Goal: Find specific page/section: Find specific page/section

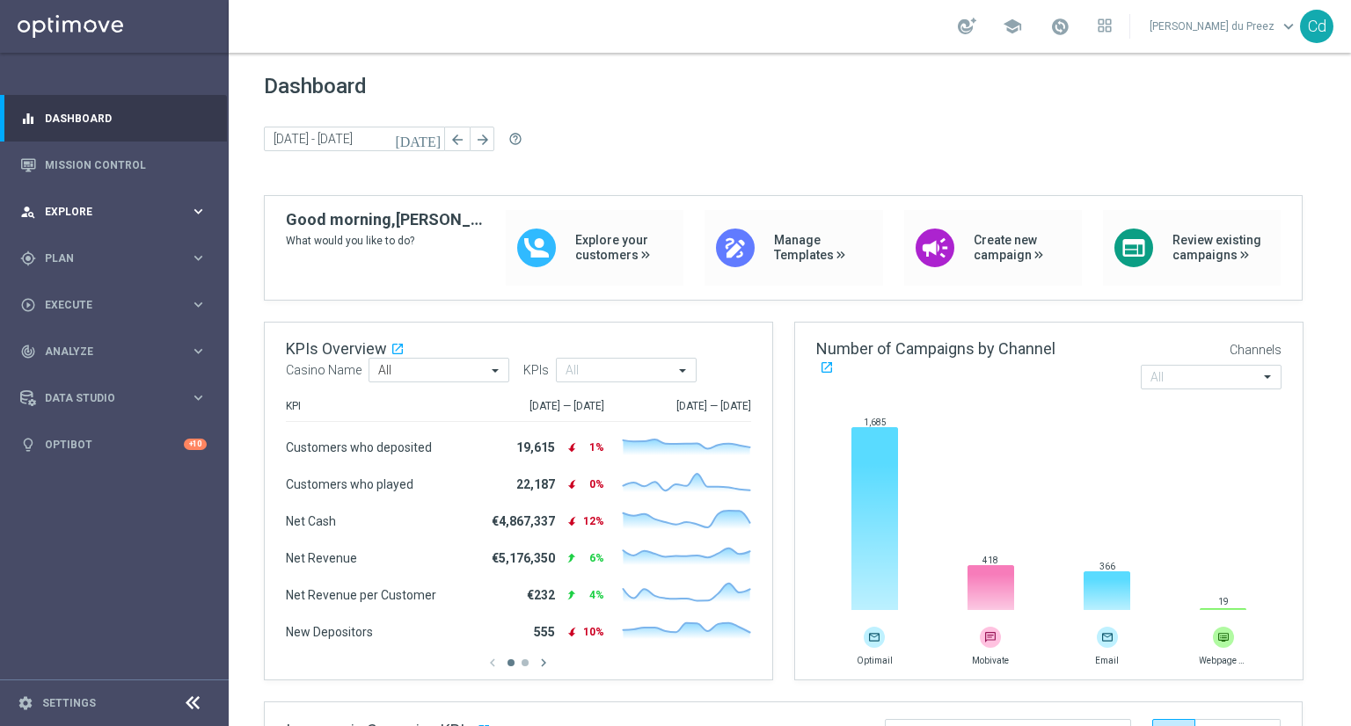
drag, startPoint x: 69, startPoint y: 215, endPoint x: 81, endPoint y: 213, distance: 12.4
click at [69, 215] on span "Explore" at bounding box center [117, 212] width 145 height 11
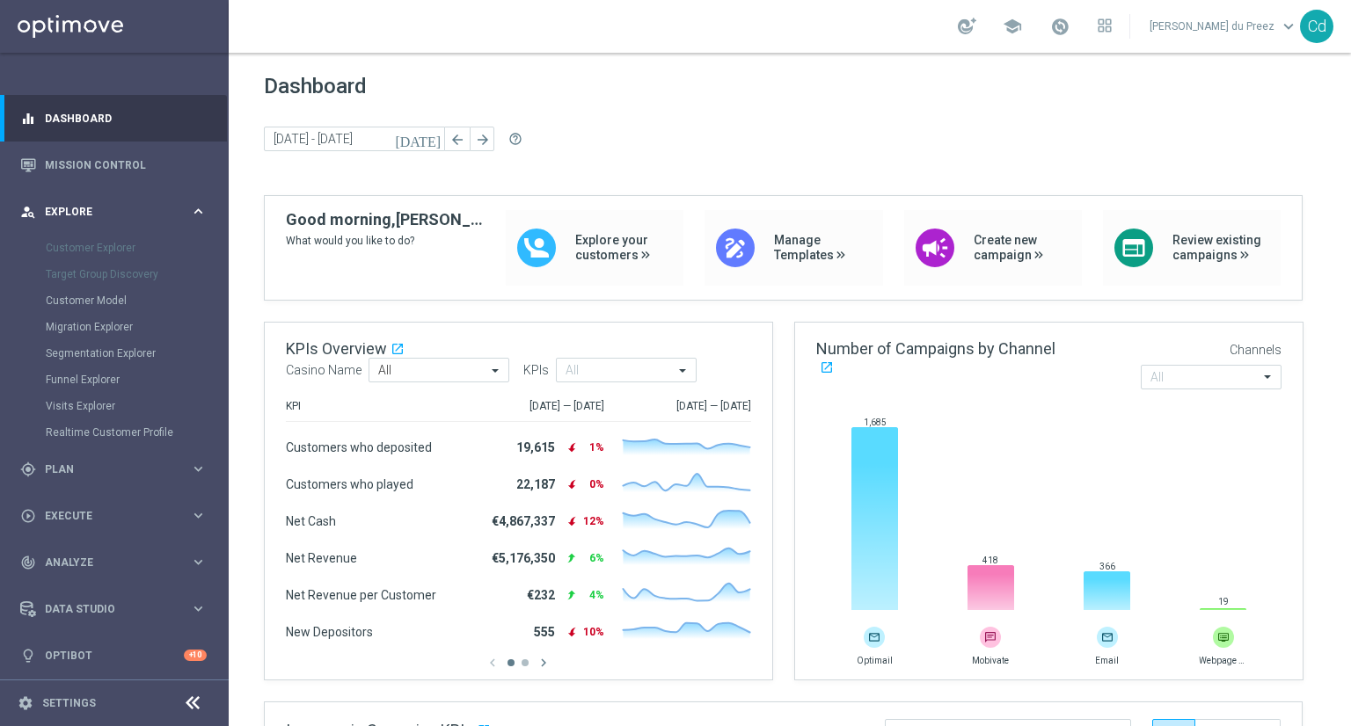
click at [62, 211] on span "Explore" at bounding box center [117, 212] width 145 height 11
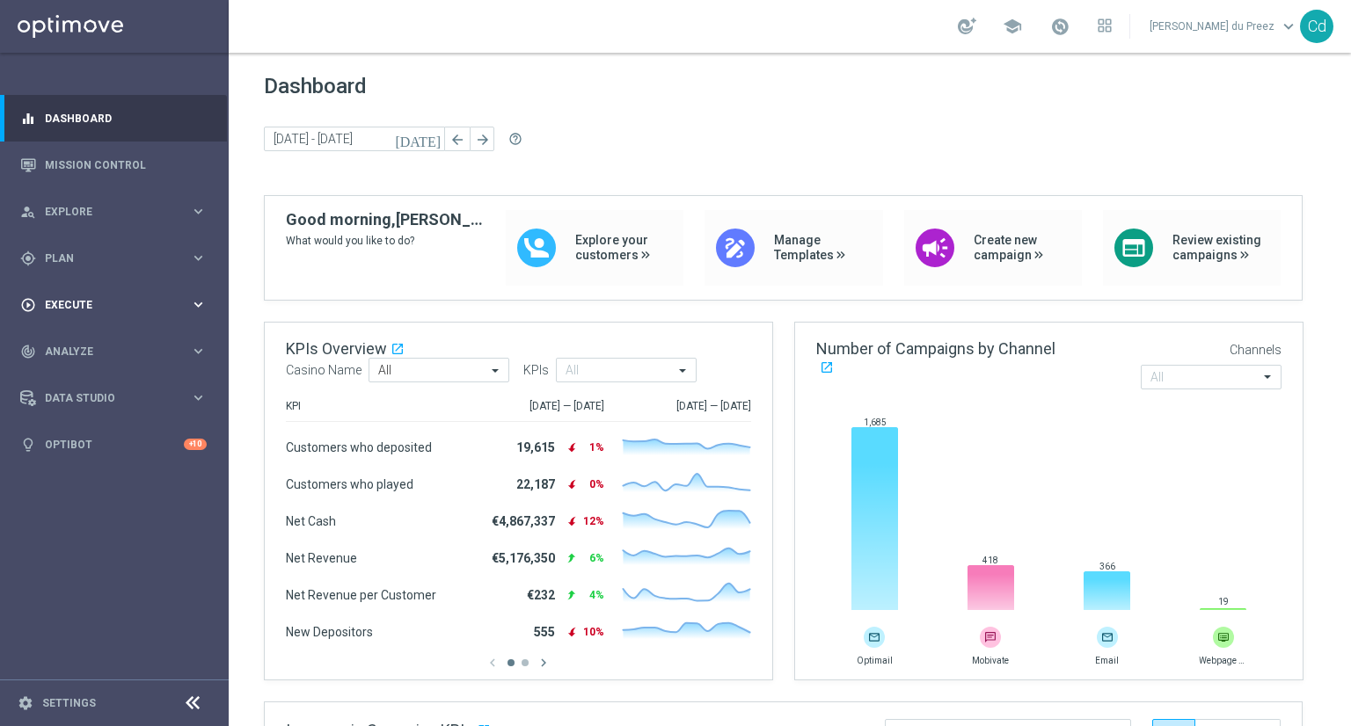
click at [77, 303] on span "Execute" at bounding box center [117, 305] width 145 height 11
click at [62, 261] on span "Plan" at bounding box center [117, 258] width 145 height 11
click at [70, 348] on span "Templates" at bounding box center [110, 347] width 126 height 11
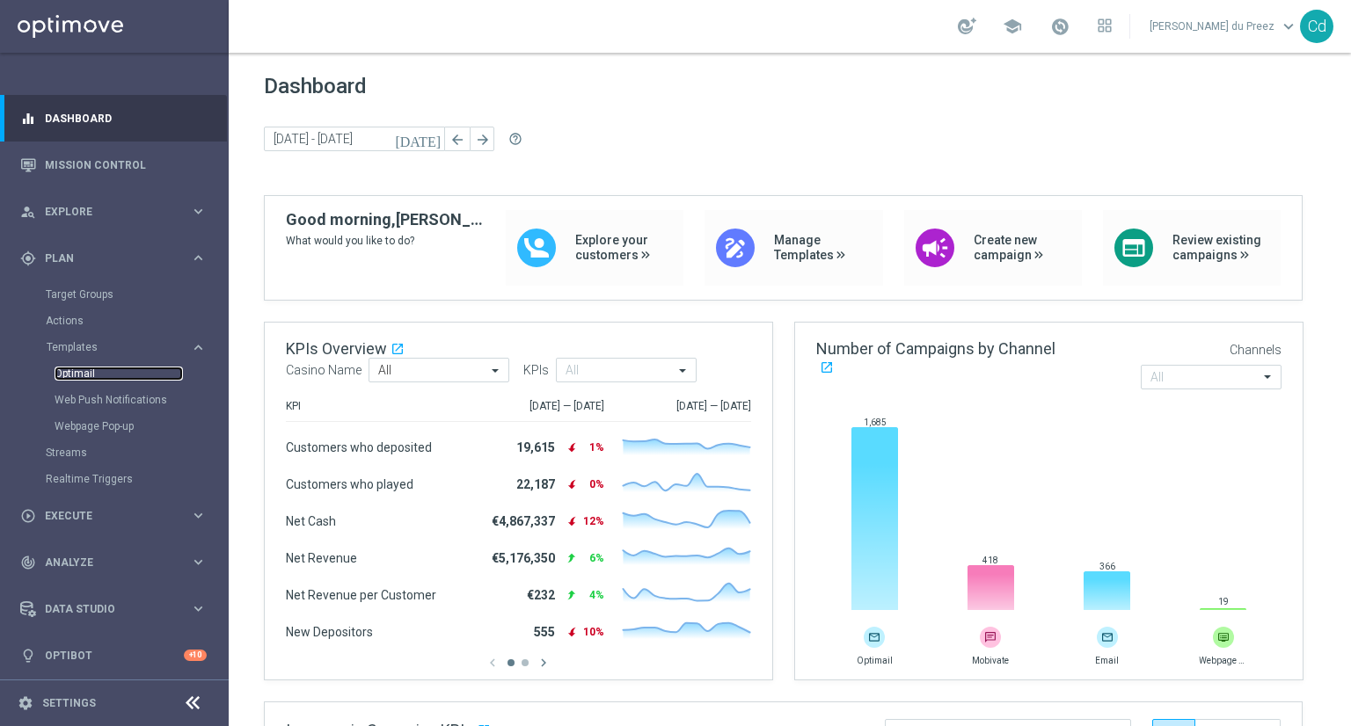
click at [78, 367] on link "Optimail" at bounding box center [119, 374] width 128 height 14
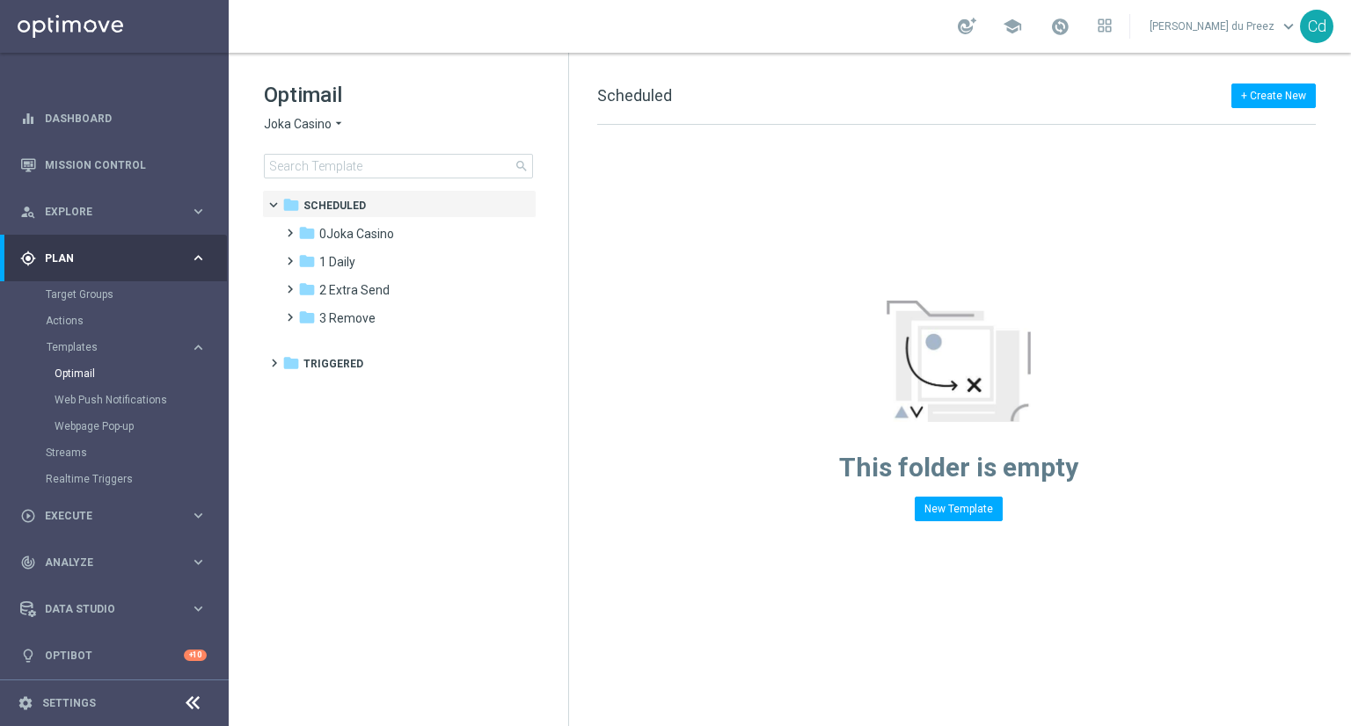
click at [309, 126] on span "Joka Casino" at bounding box center [298, 124] width 68 height 17
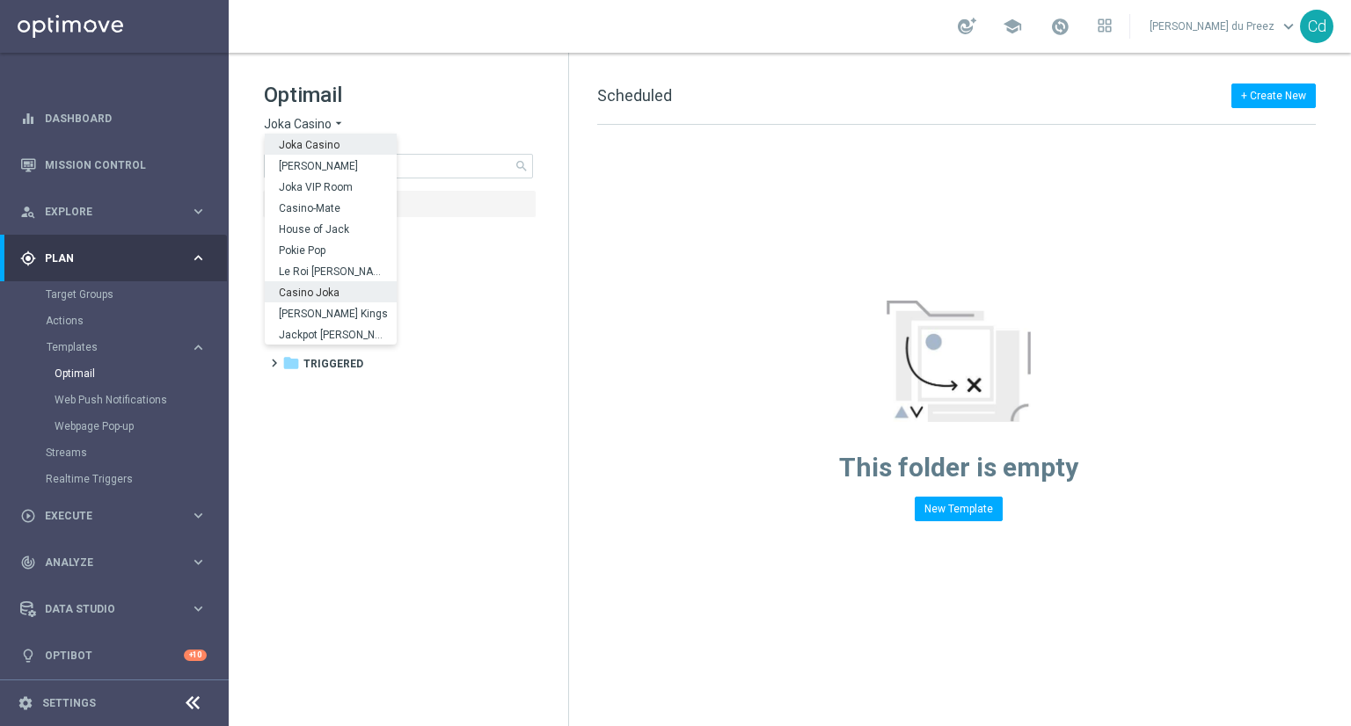
click at [0, 0] on span "Casino Joka" at bounding box center [0, 0] width 0 height 0
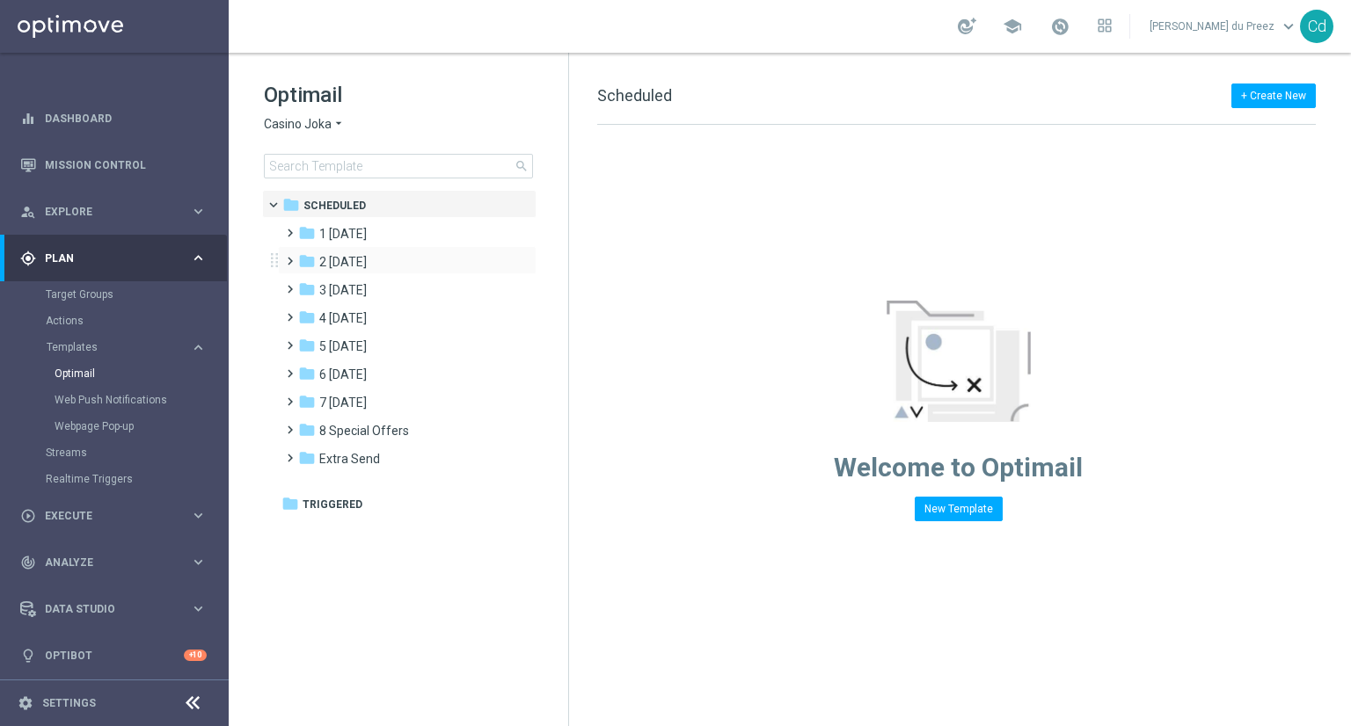
click at [287, 257] on span at bounding box center [286, 253] width 8 height 7
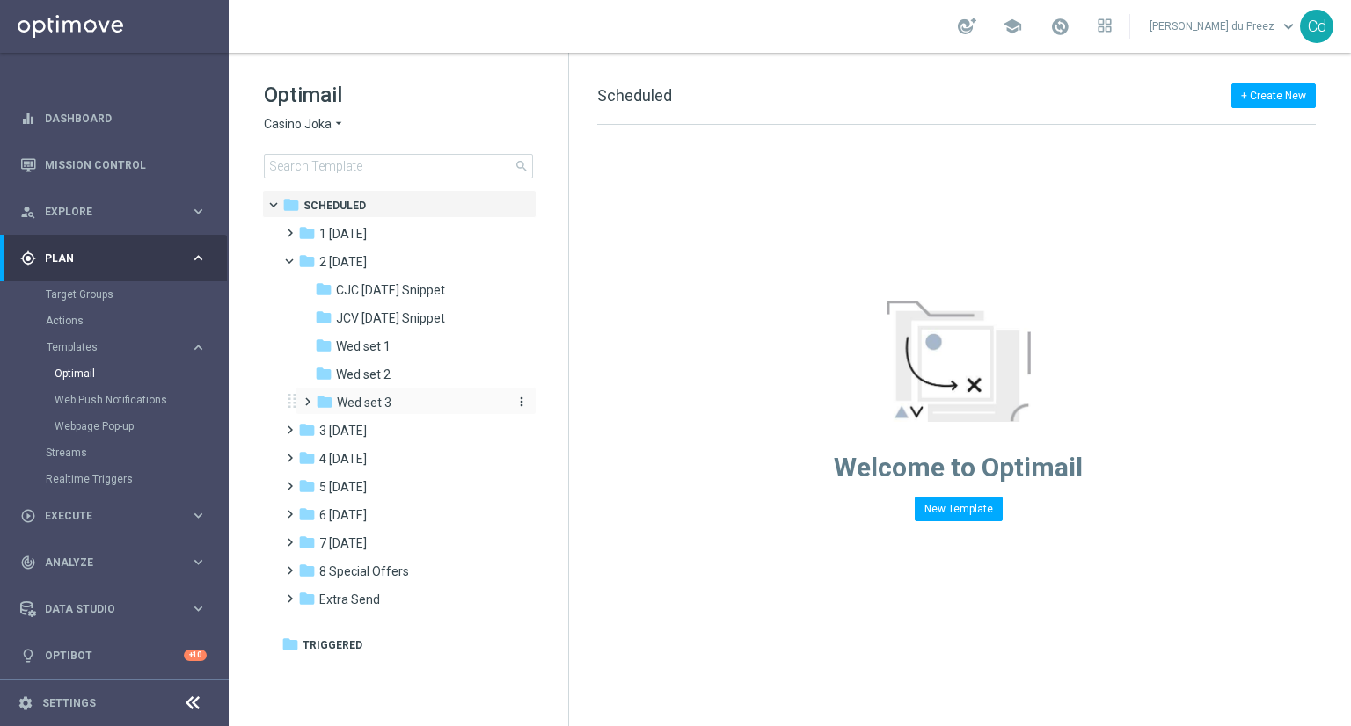
click at [374, 395] on span "Wed set 3" at bounding box center [364, 403] width 55 height 16
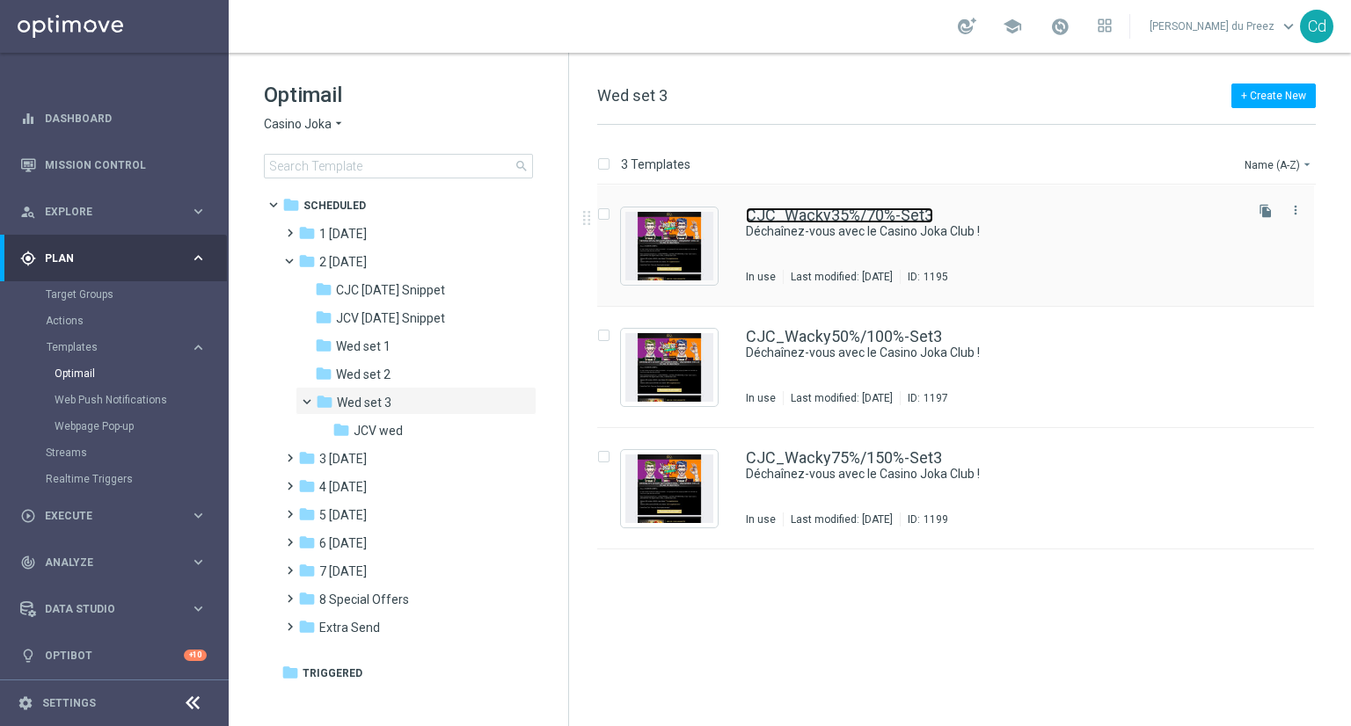
click at [863, 217] on link "CJC_Wacky35%/70%-Set3" at bounding box center [839, 216] width 187 height 16
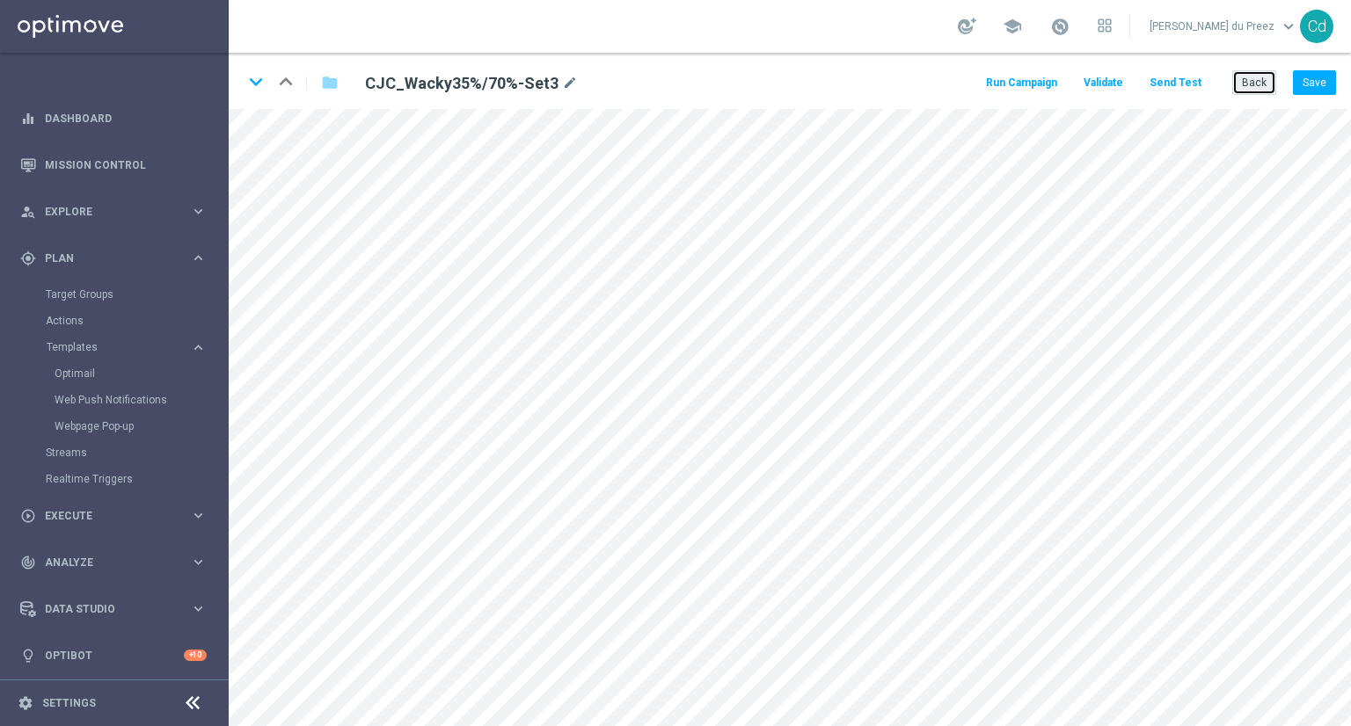
click at [1257, 85] on button "Back" at bounding box center [1254, 82] width 44 height 25
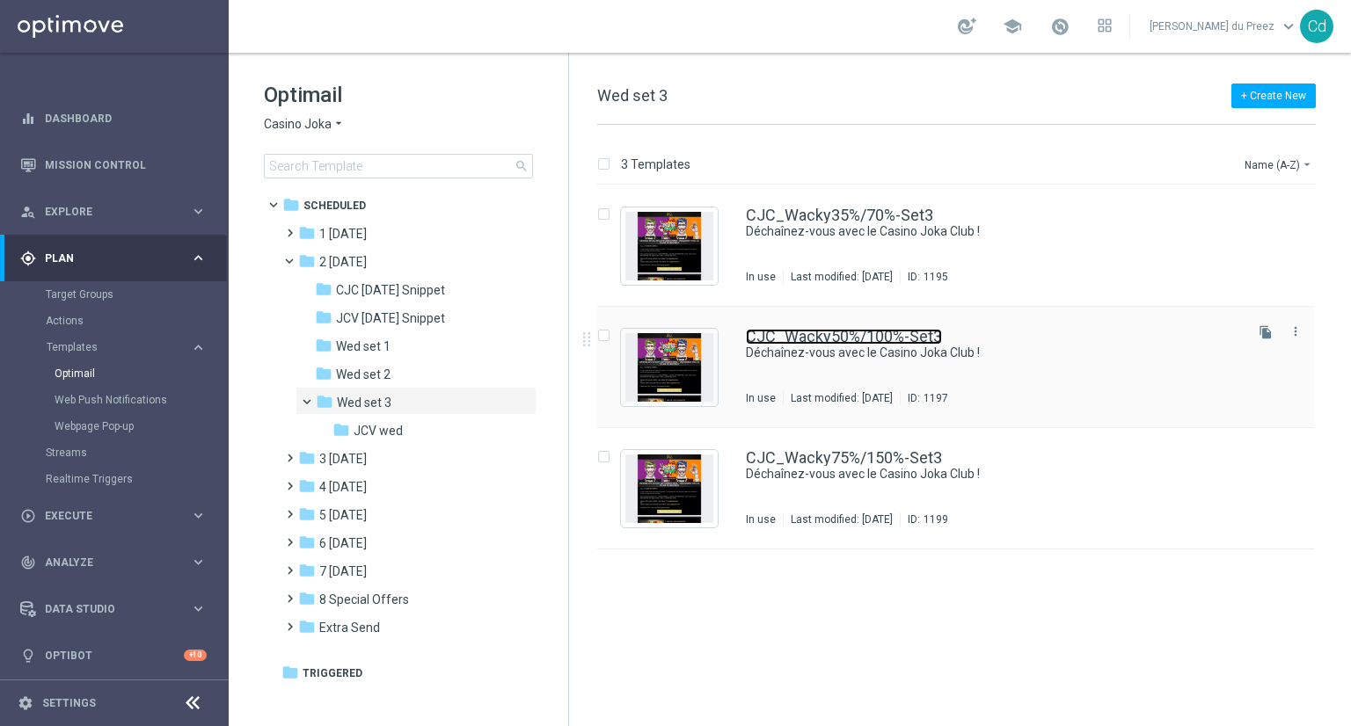
click at [820, 338] on link "CJC_Wacky50%/100%-Set3" at bounding box center [844, 337] width 196 height 16
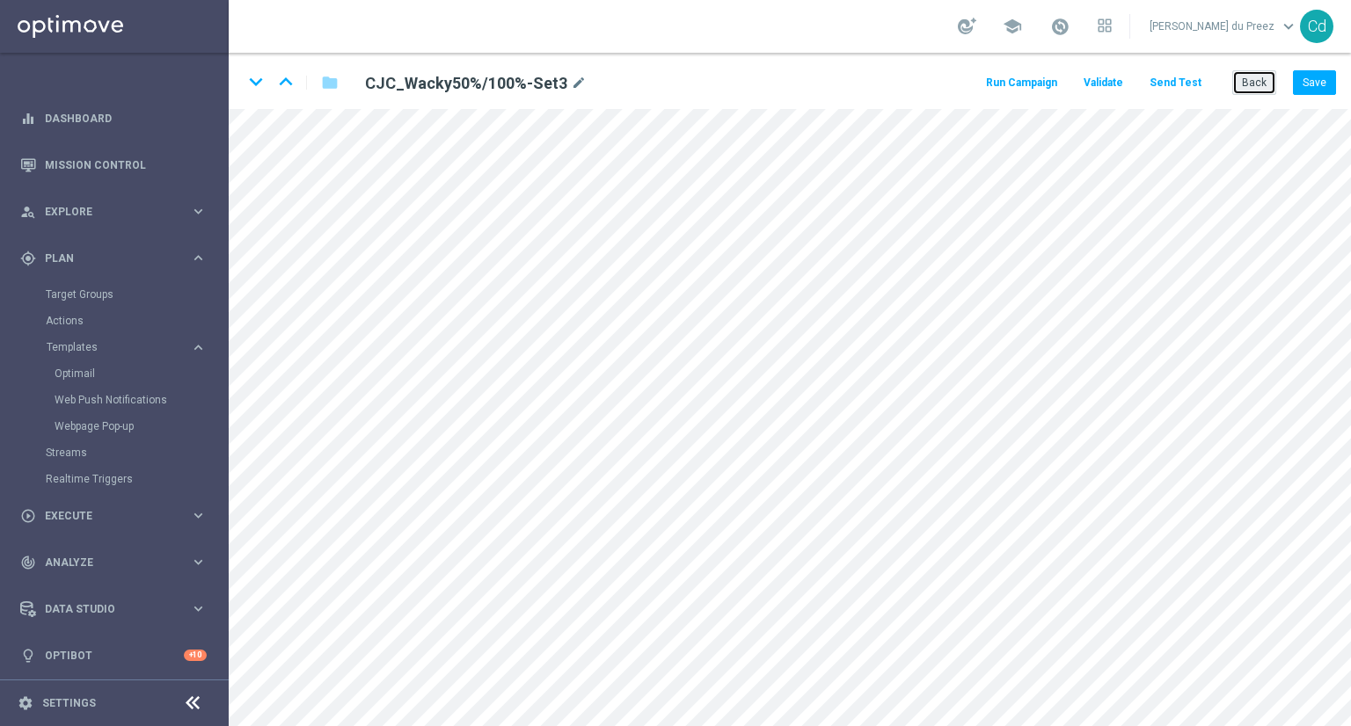
click at [1266, 91] on button "Back" at bounding box center [1254, 82] width 44 height 25
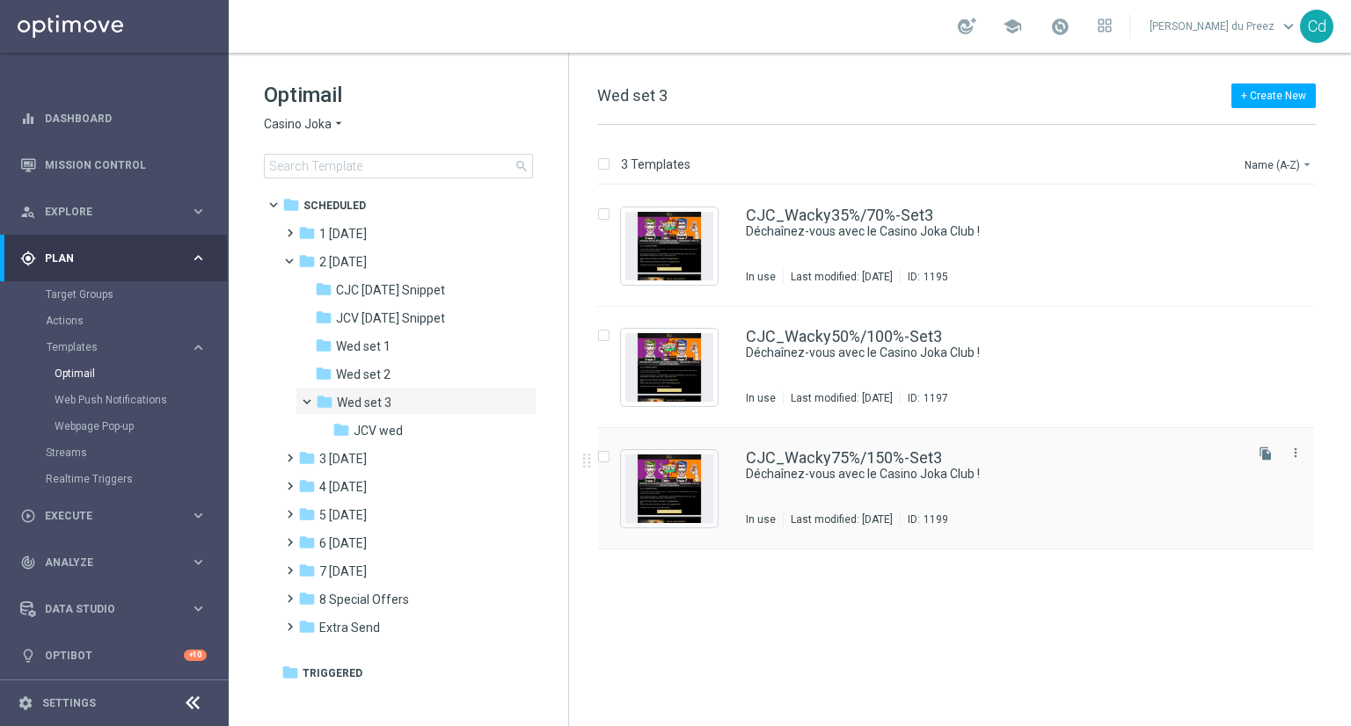
click at [842, 448] on div "CJC_Wacky75%/150%-Set3 Déchaînez-vous avec le Casino Joka Club ! In use Last mo…" at bounding box center [955, 488] width 717 height 121
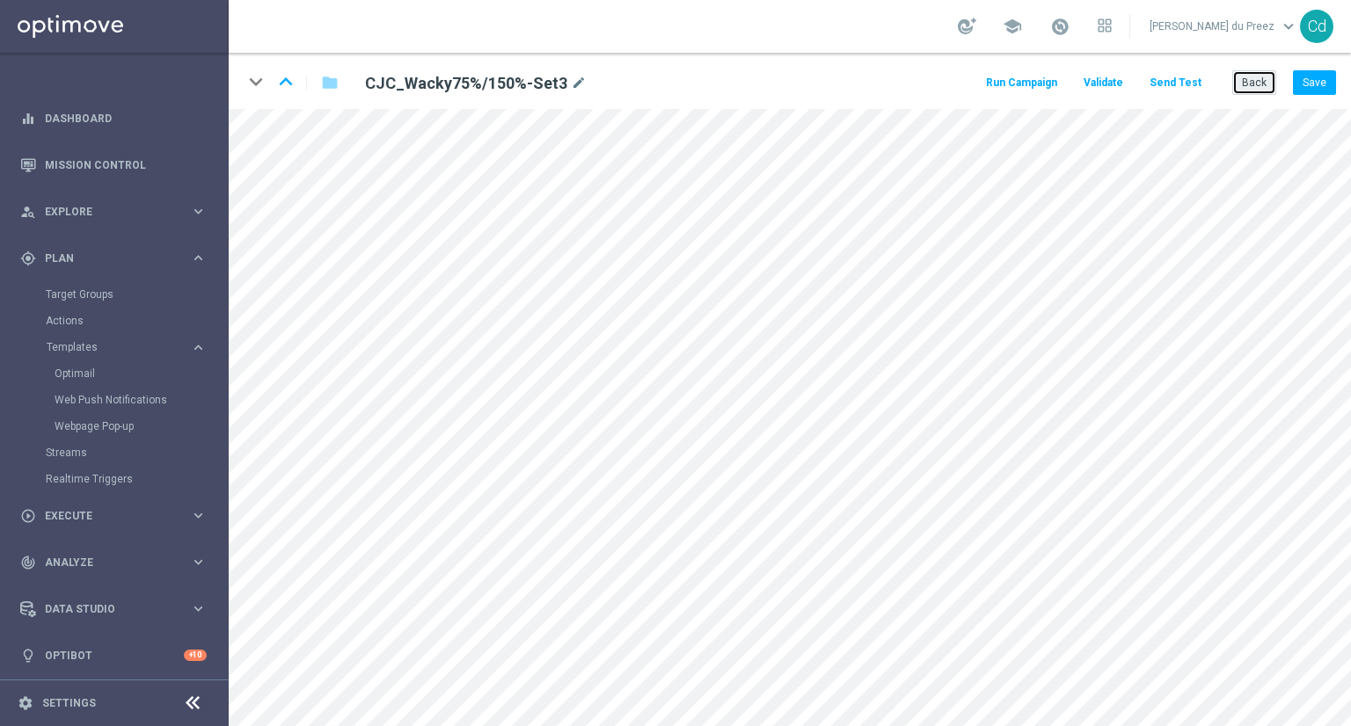
click at [1263, 84] on button "Back" at bounding box center [1254, 82] width 44 height 25
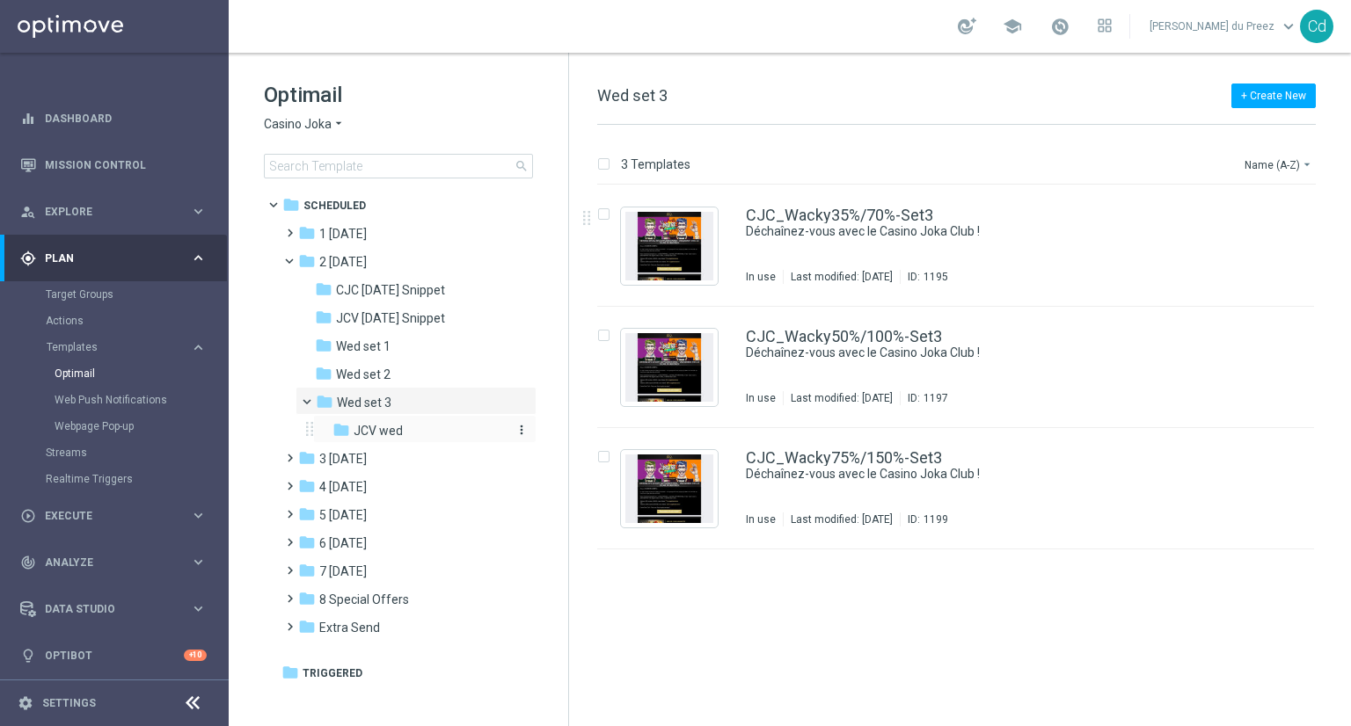
click at [405, 429] on div "folder JCV wed" at bounding box center [418, 431] width 173 height 20
click at [817, 210] on link "JCV_Wacky35%/70%-Set3" at bounding box center [839, 216] width 186 height 16
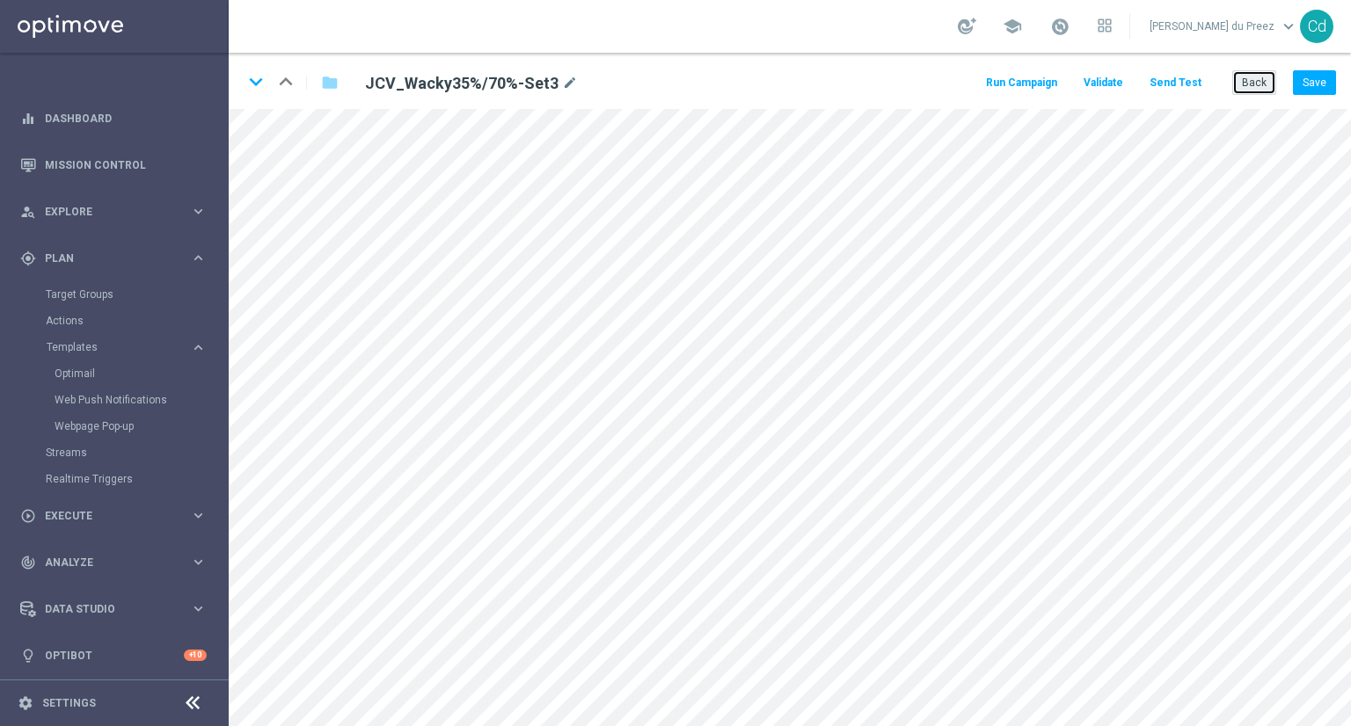
click at [1261, 82] on button "Back" at bounding box center [1254, 82] width 44 height 25
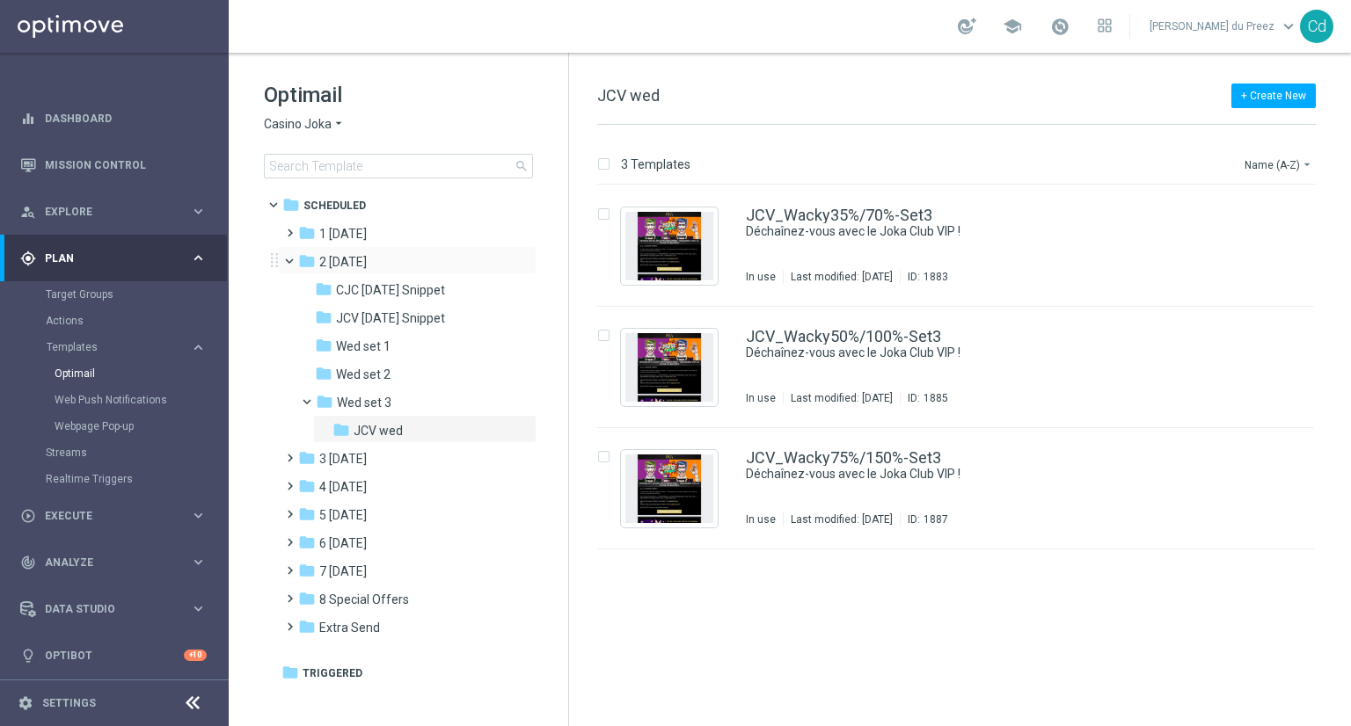
click at [294, 259] on span at bounding box center [297, 257] width 7 height 8
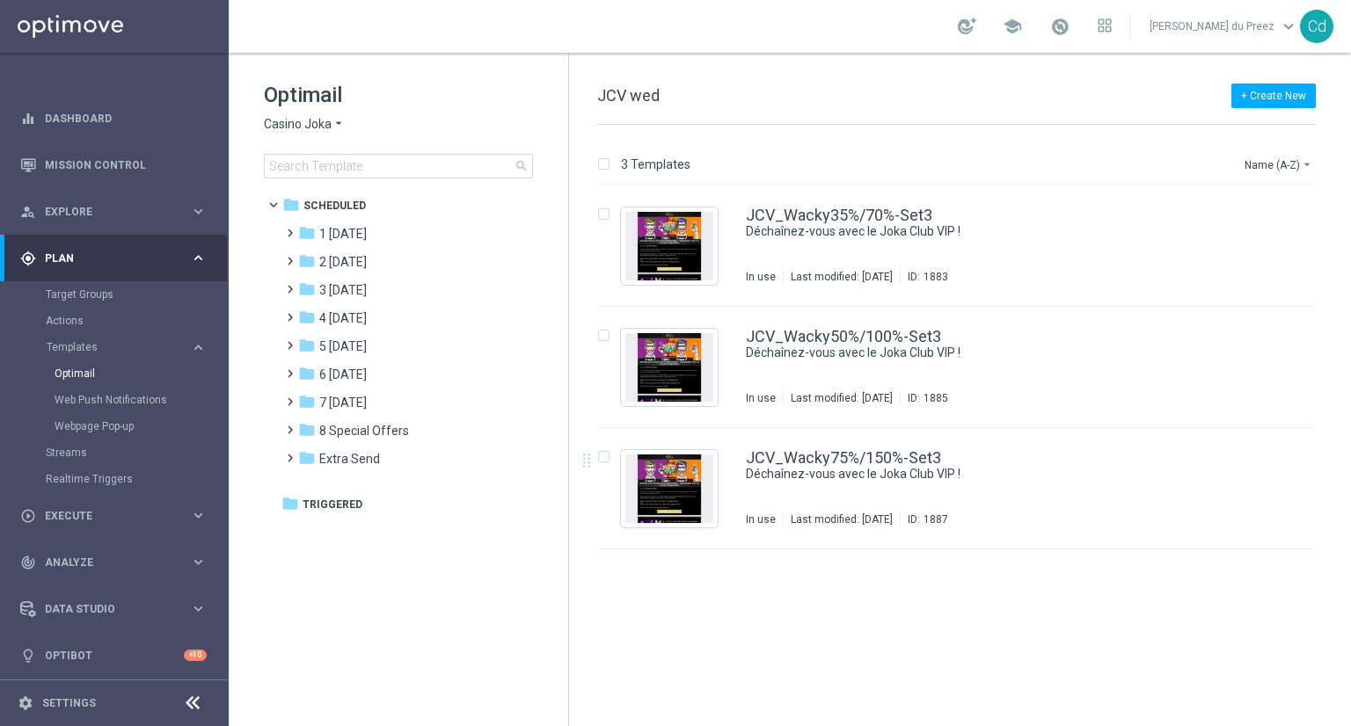
click at [292, 126] on span "Casino Joka" at bounding box center [298, 124] width 68 height 17
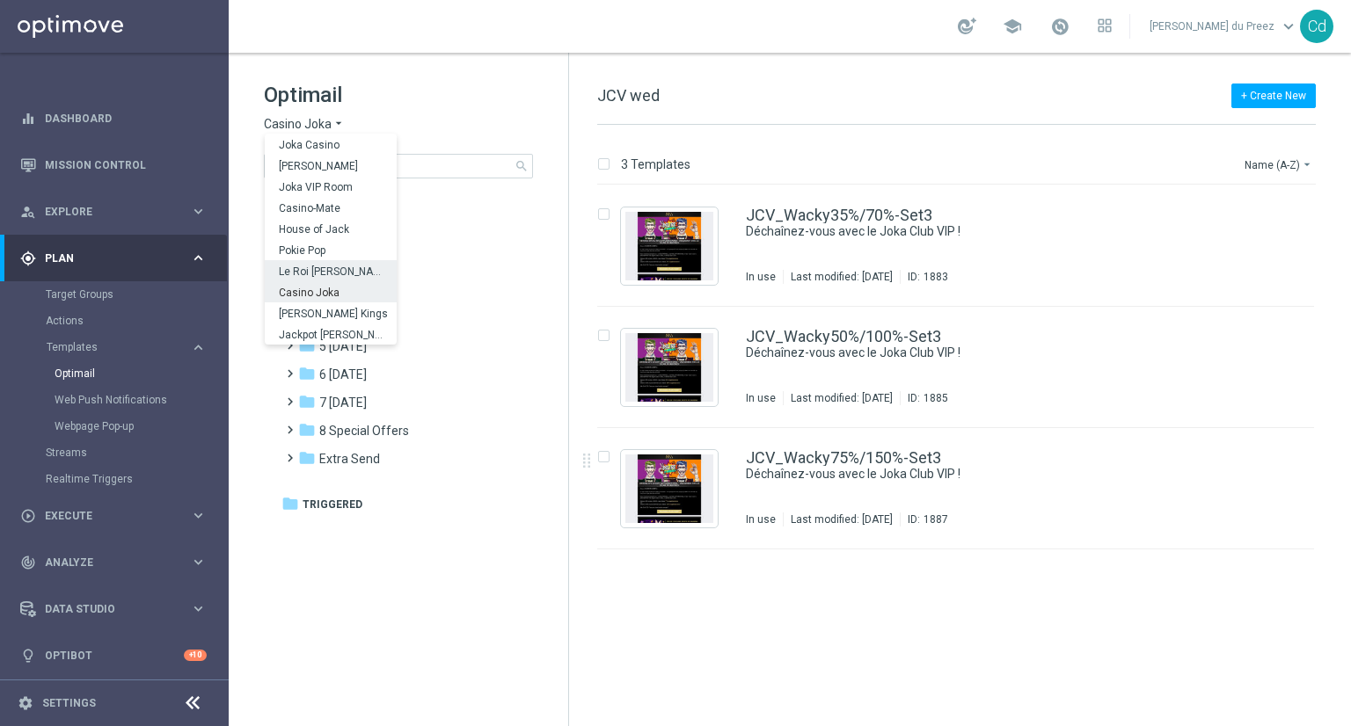
click at [0, 0] on span "Le Roi [PERSON_NAME]" at bounding box center [0, 0] width 0 height 0
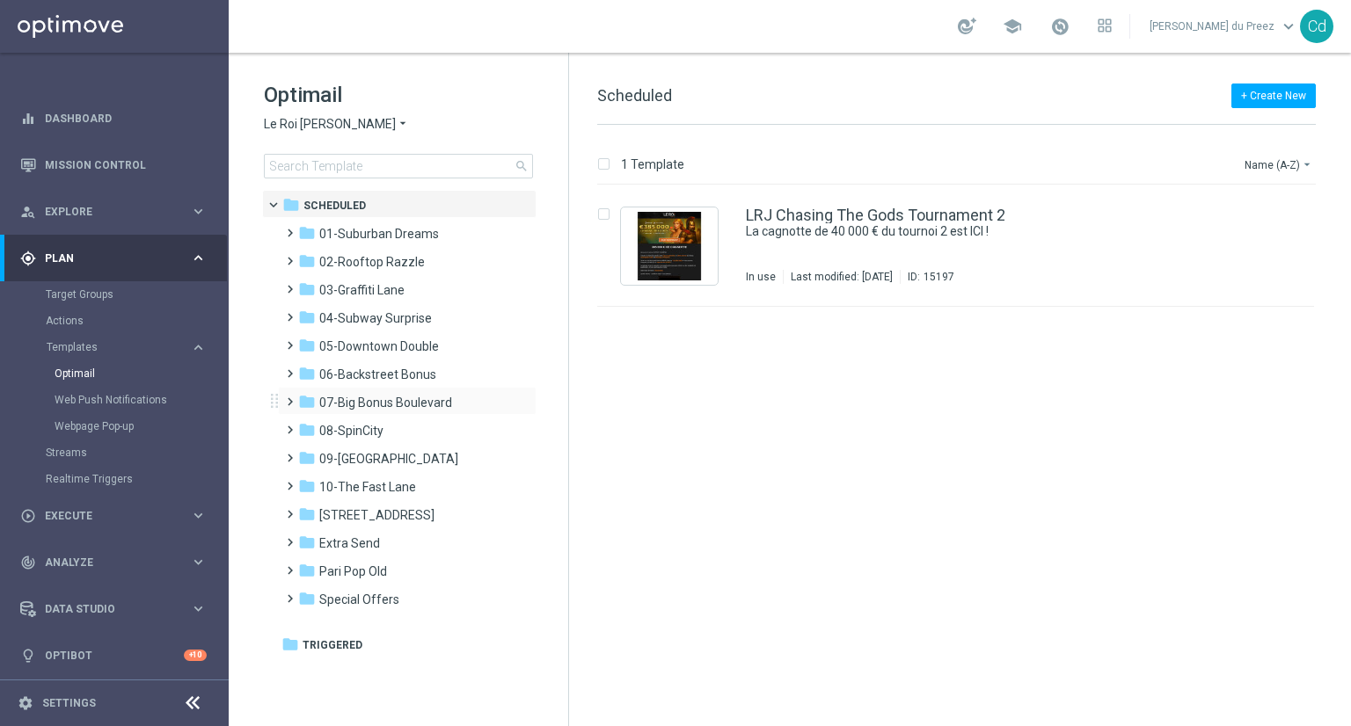
click at [287, 398] on span at bounding box center [286, 393] width 8 height 7
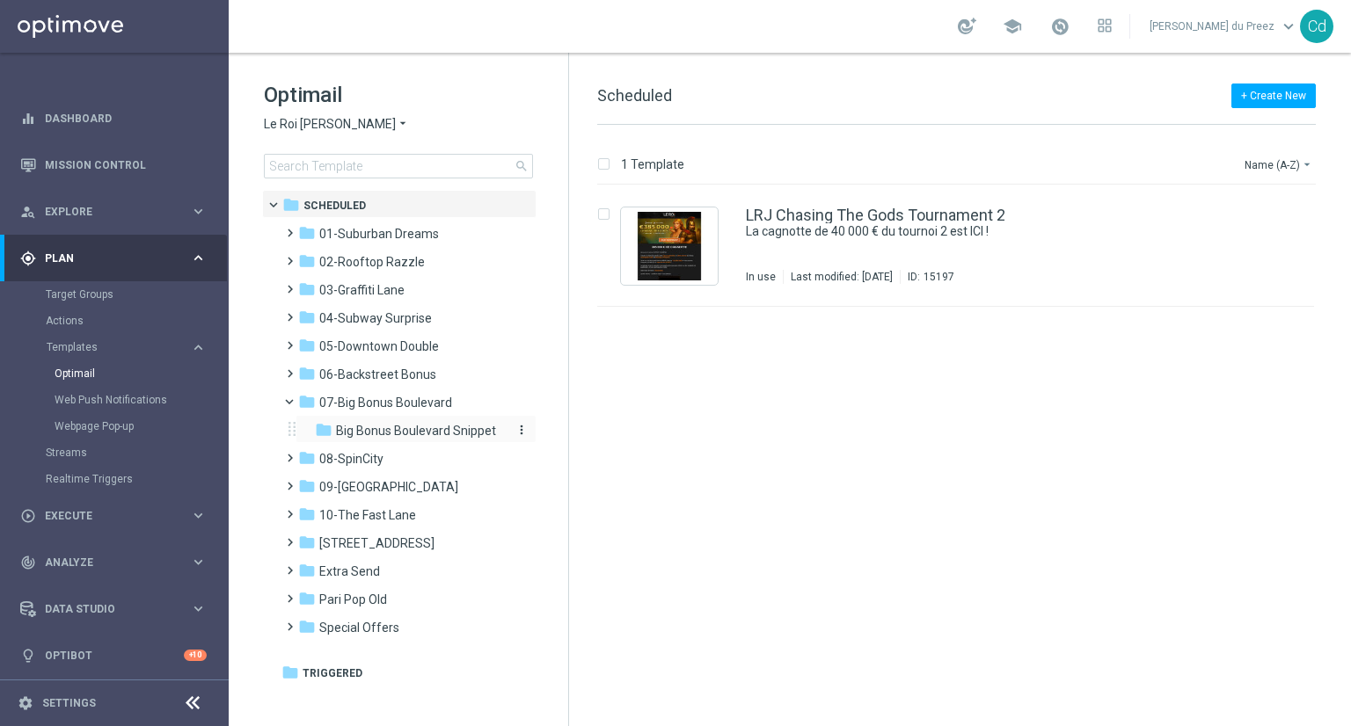
click at [404, 427] on span "Big Bonus Boulevard Snippet" at bounding box center [416, 431] width 160 height 16
click at [376, 405] on span "07-Big Bonus Boulevard" at bounding box center [385, 403] width 133 height 16
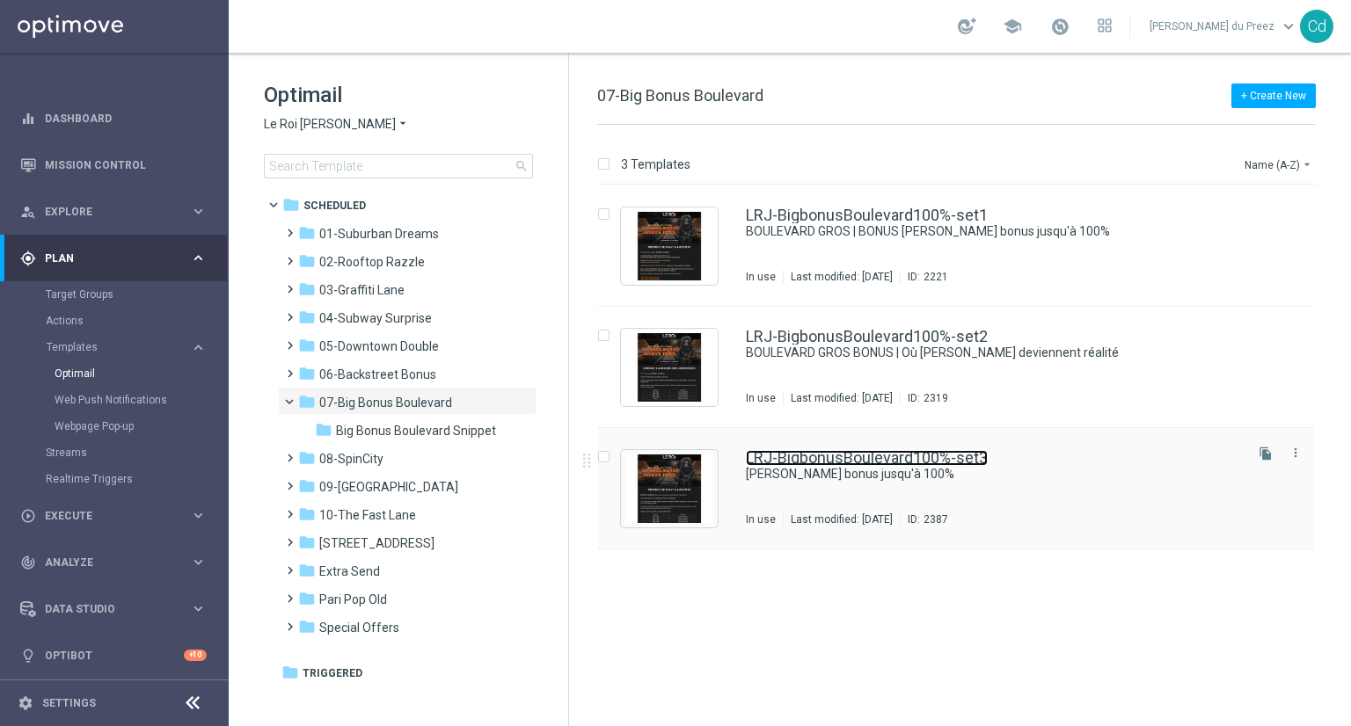
click at [909, 462] on link "LRJ-BigbonusBoulevard100%-set3" at bounding box center [867, 458] width 242 height 16
